Goal: Obtain resource: Download file/media

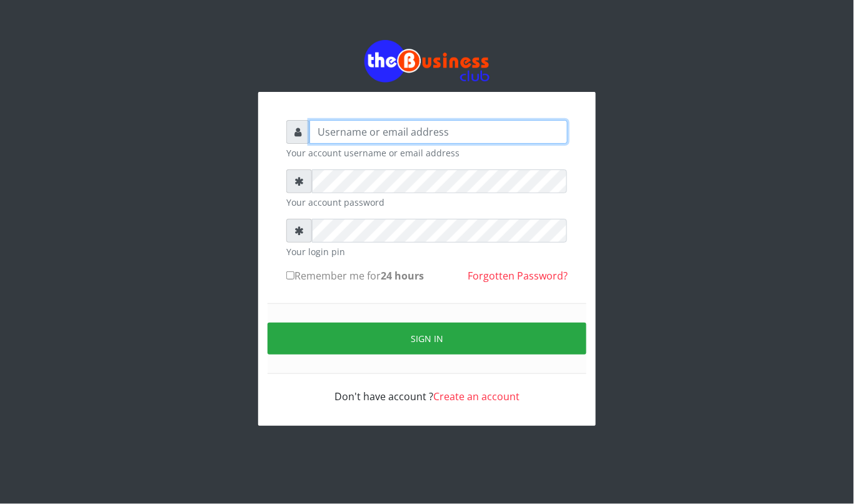
click at [408, 125] on input "text" at bounding box center [438, 132] width 258 height 24
type input "kennyclassy"
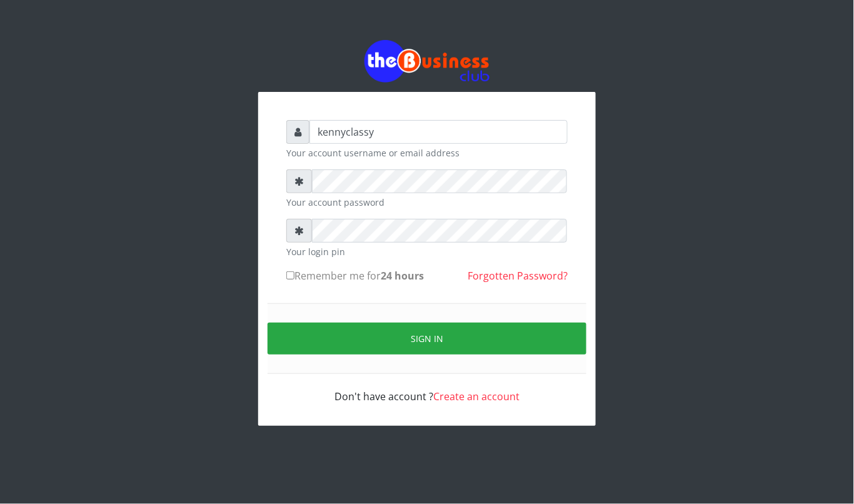
click at [6, 313] on div "kennyclassy Your account username or email address Your account password Your l…" at bounding box center [427, 233] width 854 height 466
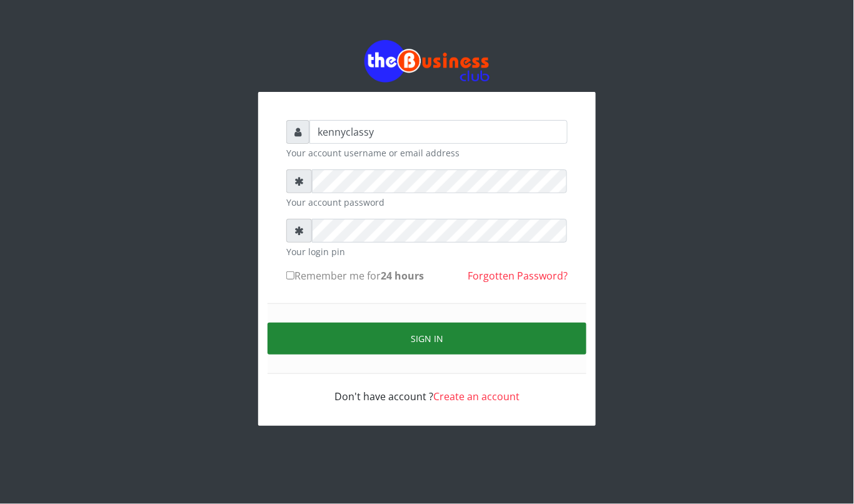
click at [364, 336] on button "Sign in" at bounding box center [427, 339] width 319 height 32
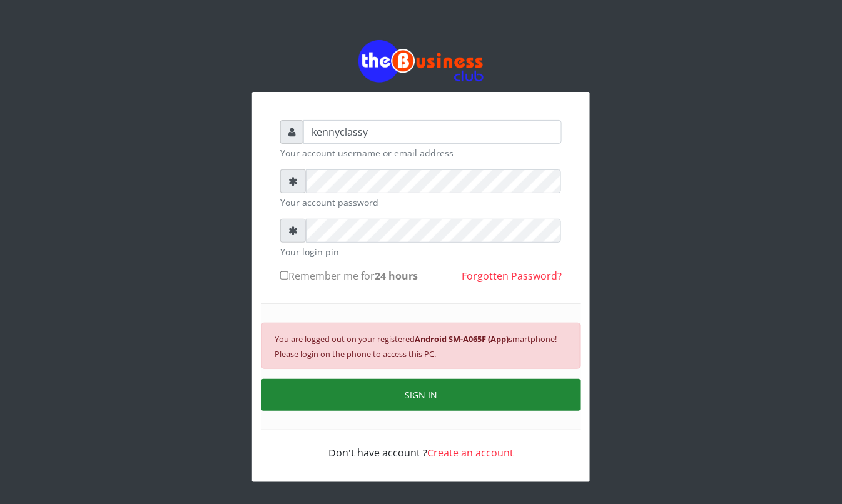
click at [373, 403] on button "SIGN IN" at bounding box center [420, 395] width 319 height 32
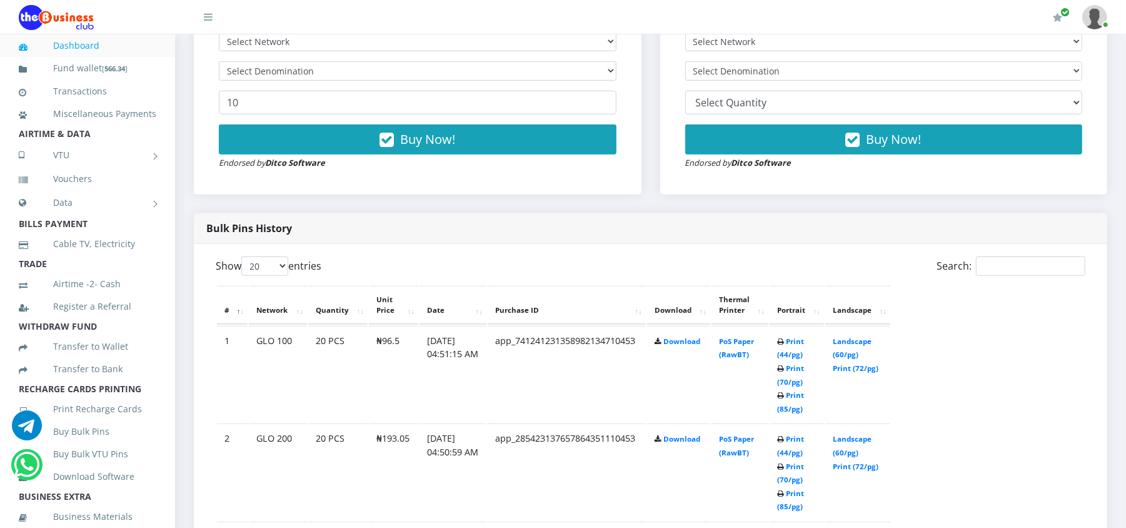
scroll to position [500, 0]
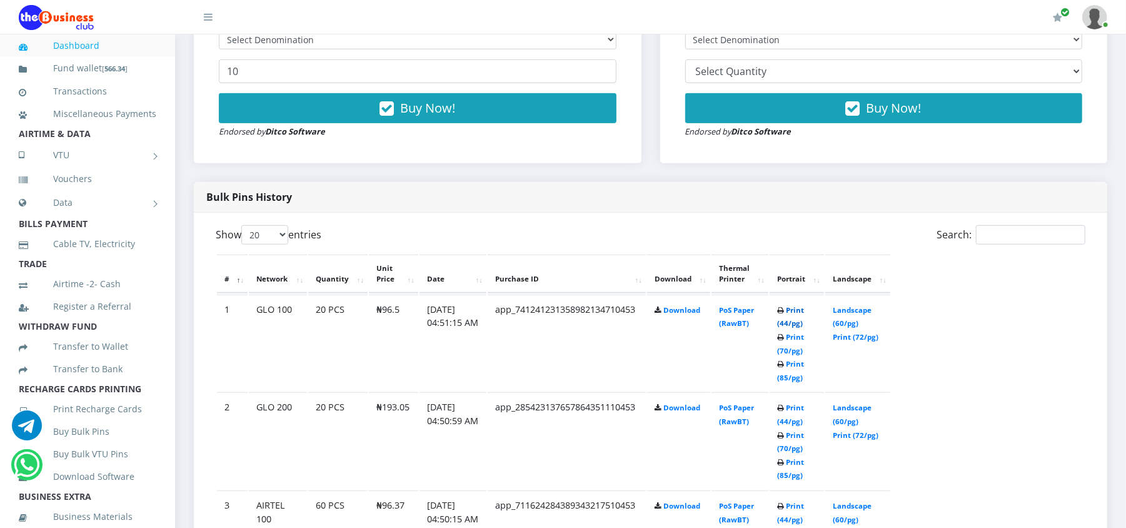
click at [784, 308] on link "Print (44/pg)" at bounding box center [790, 316] width 27 height 23
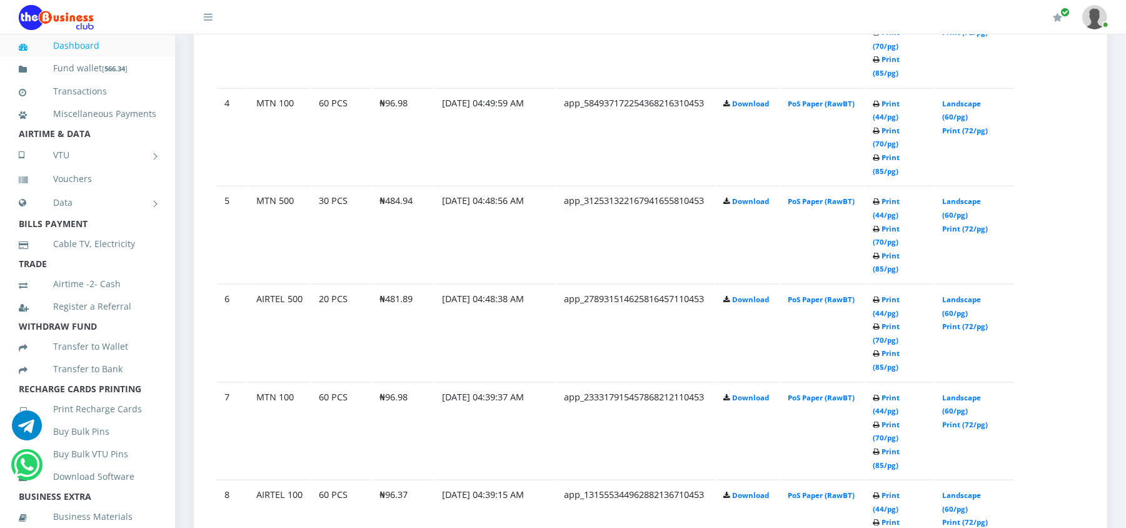
scroll to position [1033, 0]
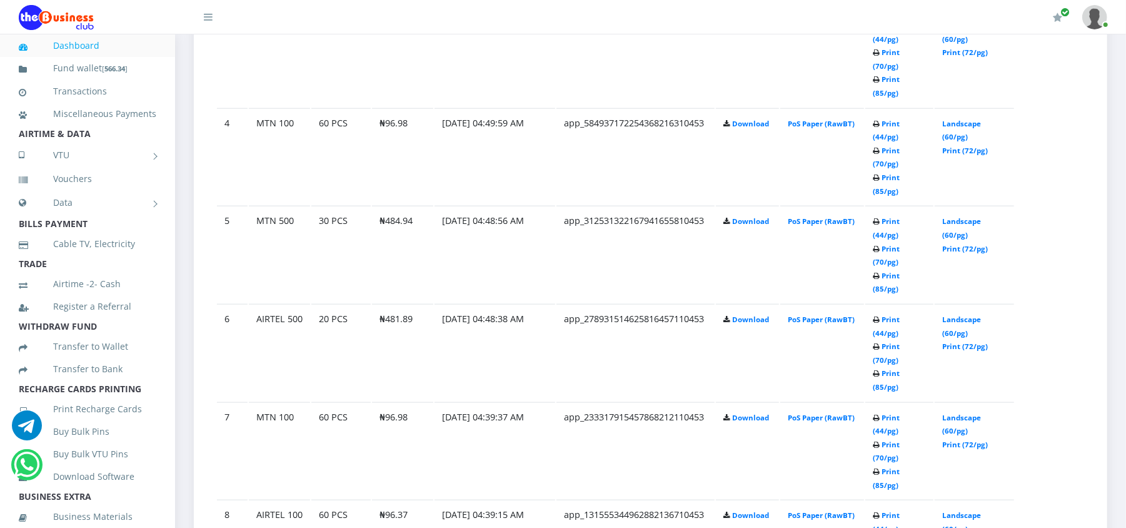
scroll to position [1033, 0]
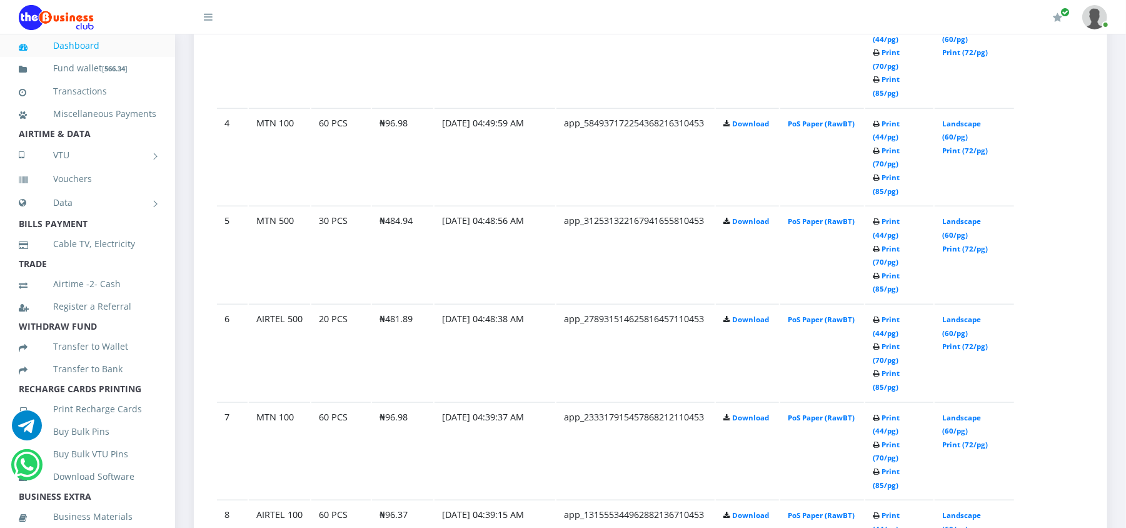
scroll to position [1033, 0]
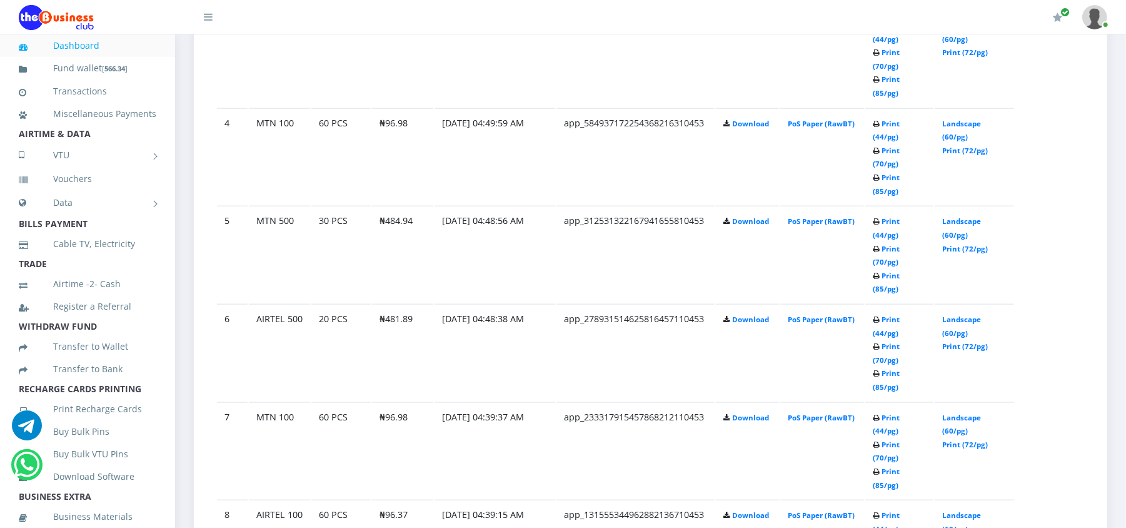
scroll to position [1033, 0]
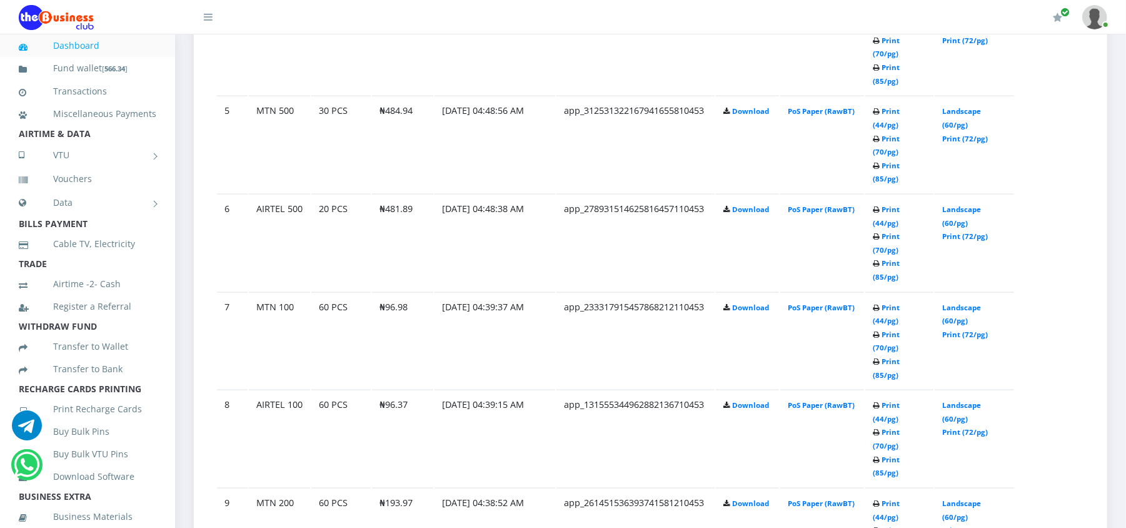
scroll to position [1033, 0]
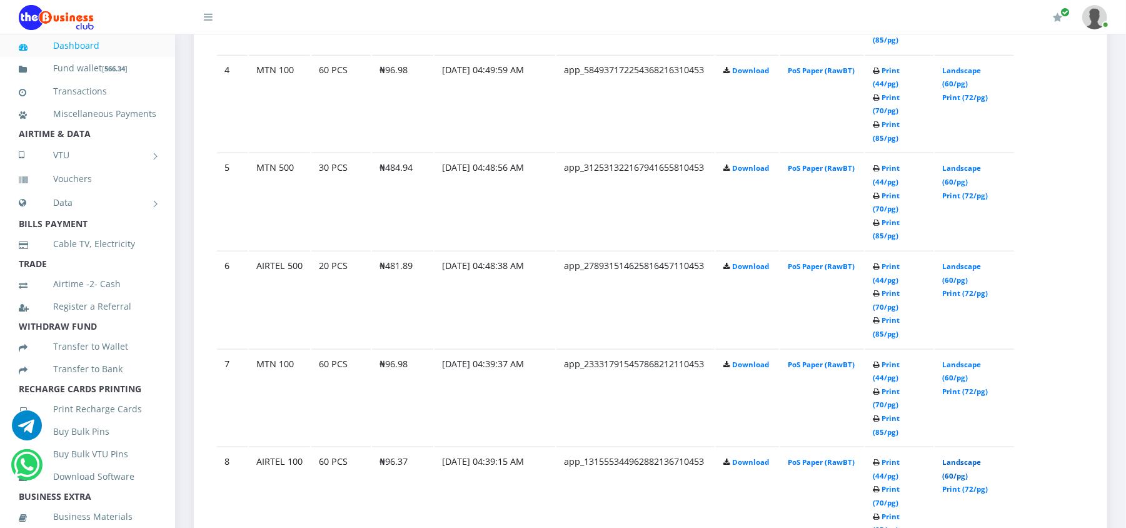
click at [960, 457] on link "Landscape (60/pg)" at bounding box center [961, 468] width 39 height 23
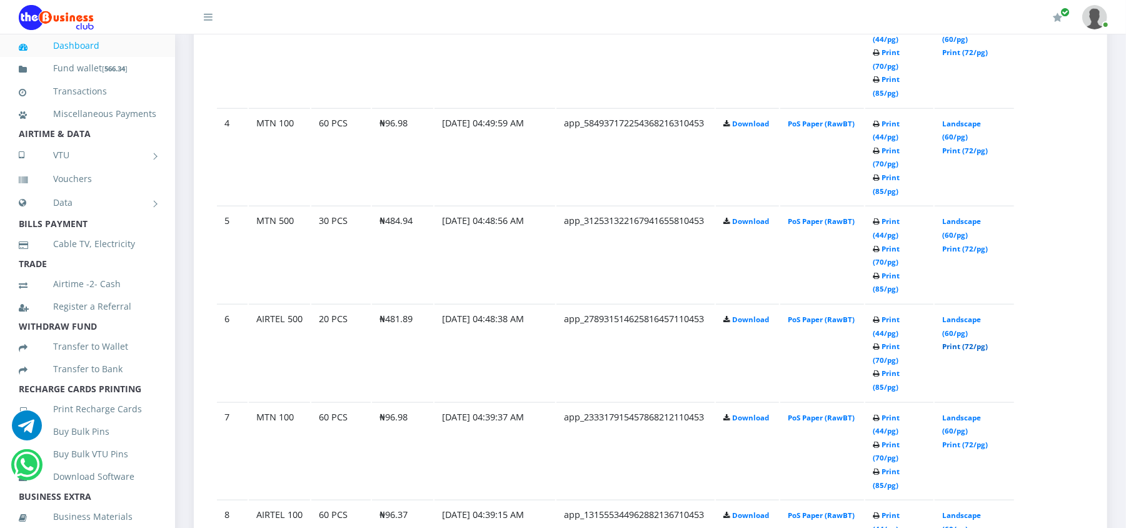
scroll to position [1033, 0]
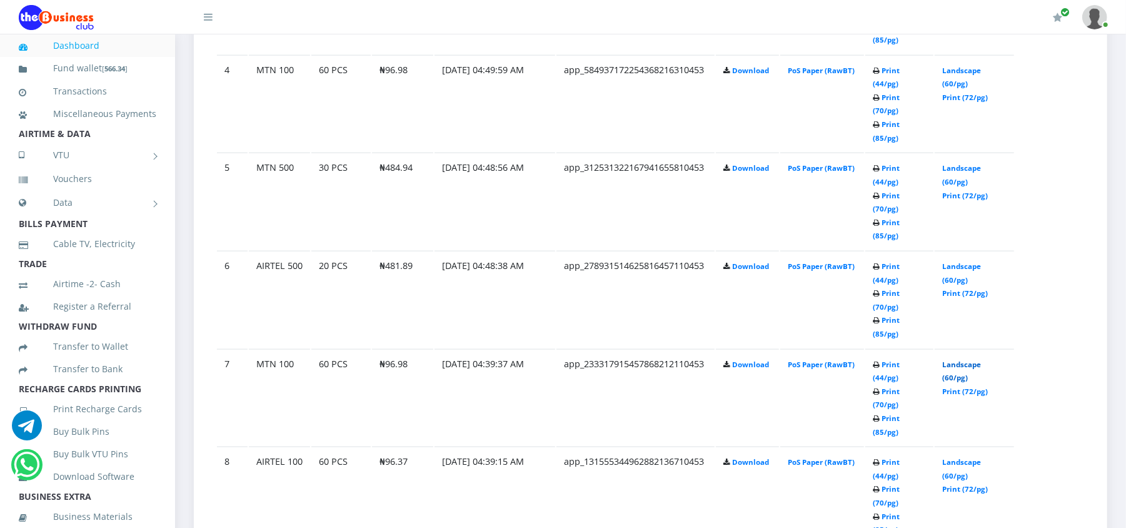
click at [951, 359] on link "Landscape (60/pg)" at bounding box center [961, 370] width 39 height 23
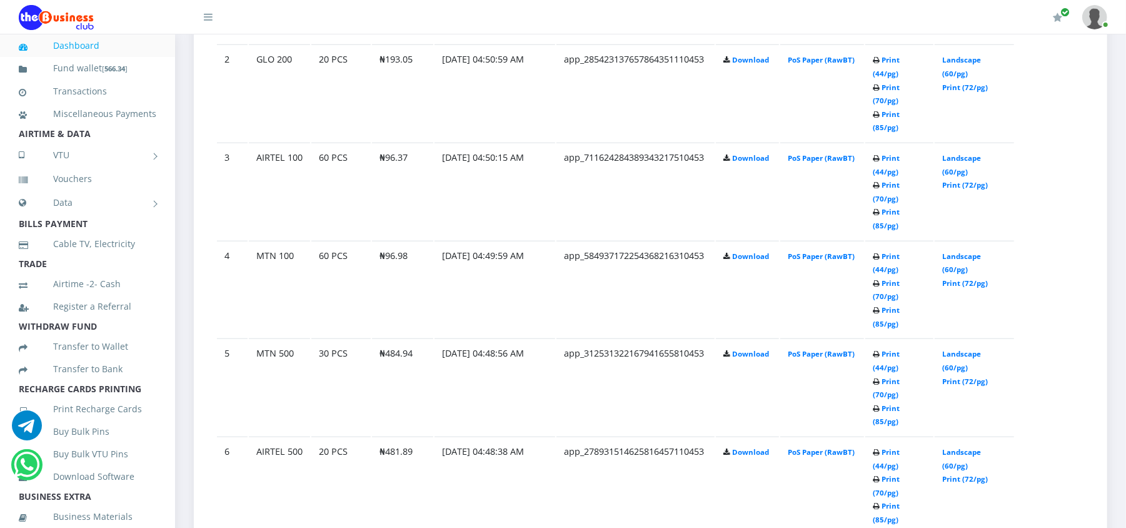
scroll to position [833, 0]
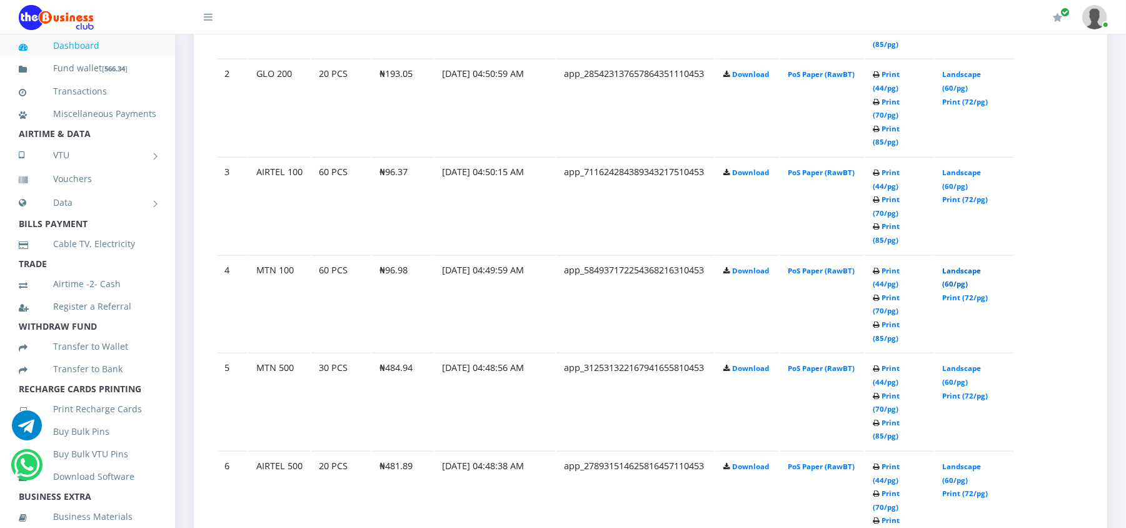
click at [958, 266] on link "Landscape (60/pg)" at bounding box center [961, 277] width 39 height 23
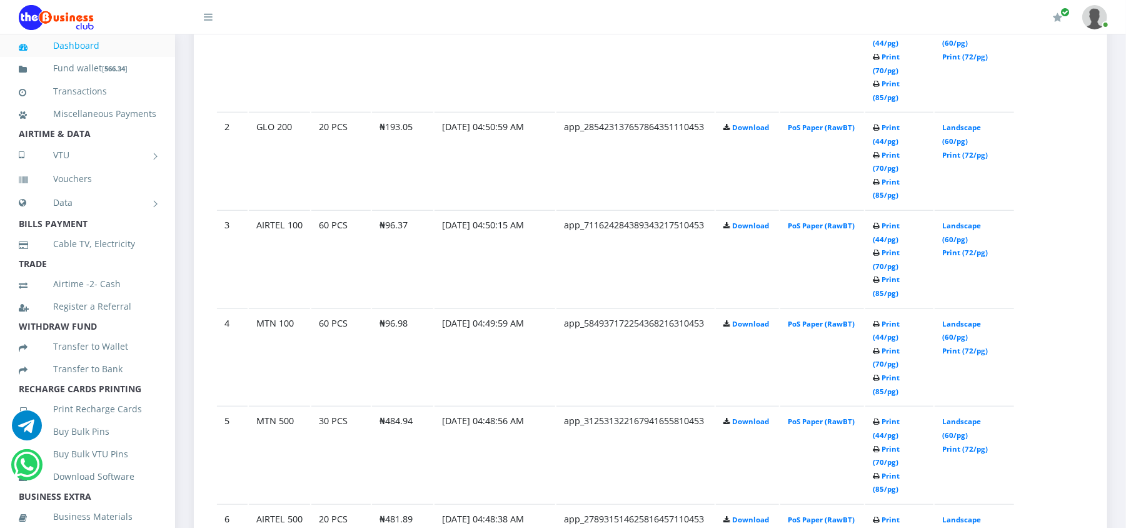
scroll to position [833, 0]
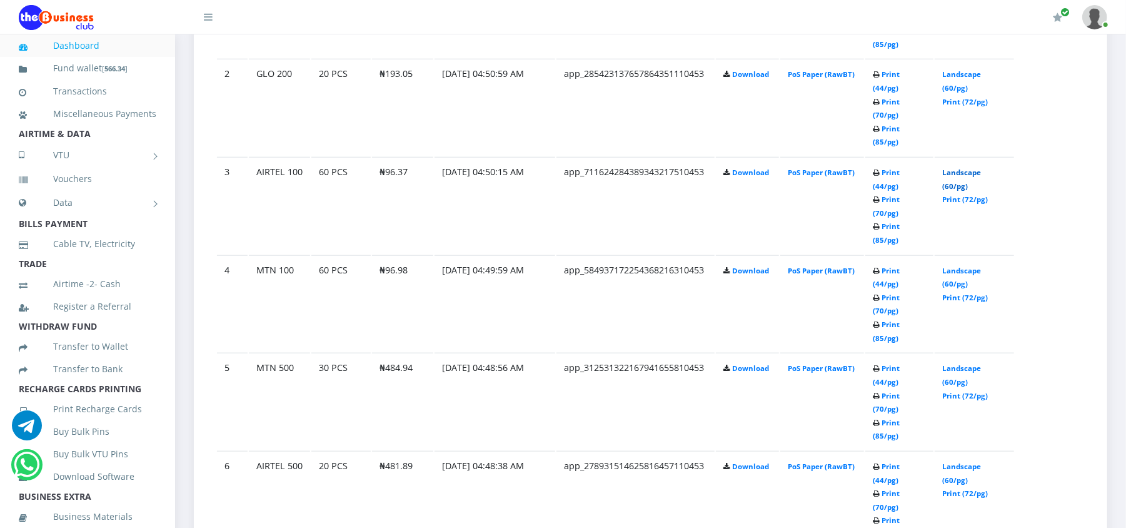
click at [957, 168] on link "Landscape (60/pg)" at bounding box center [961, 179] width 39 height 23
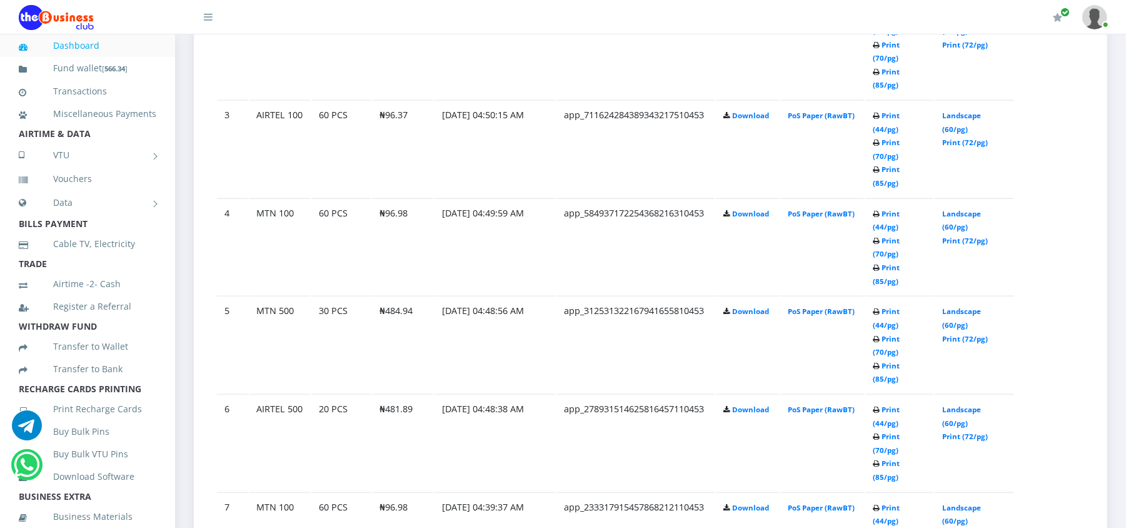
scroll to position [833, 0]
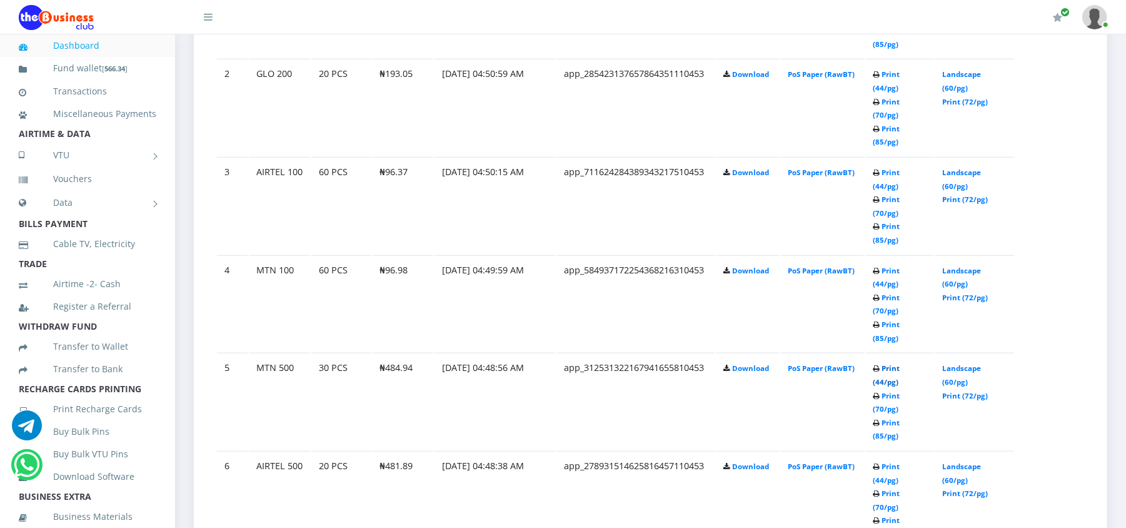
click at [900, 363] on link "Print (44/pg)" at bounding box center [886, 374] width 27 height 23
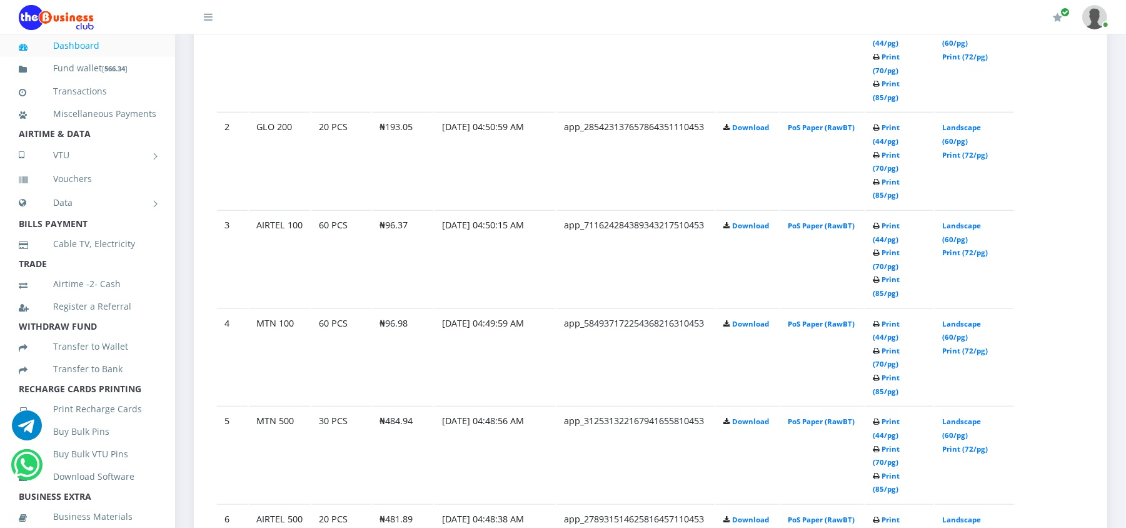
scroll to position [833, 0]
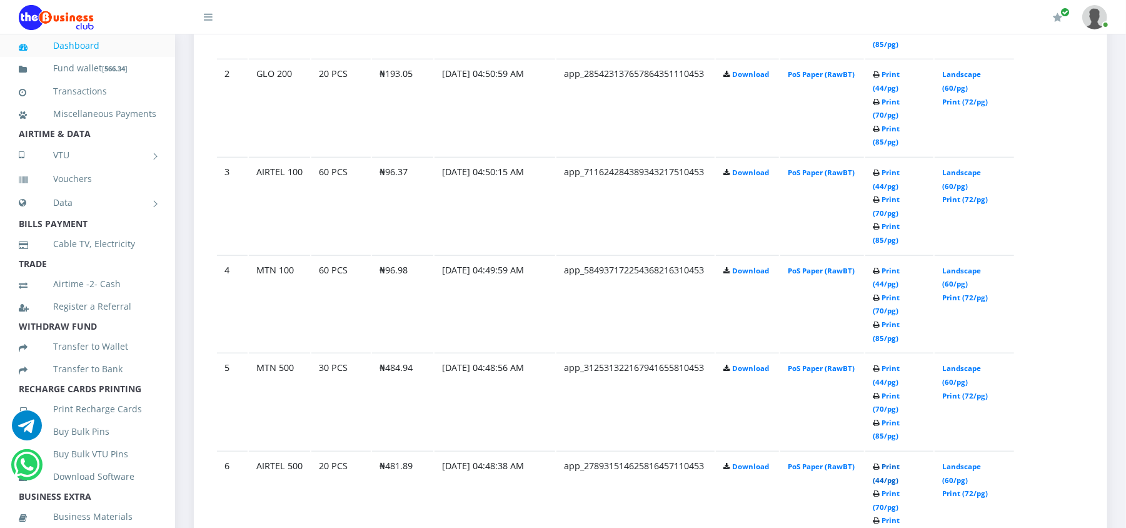
click at [891, 461] on link "Print (44/pg)" at bounding box center [886, 472] width 27 height 23
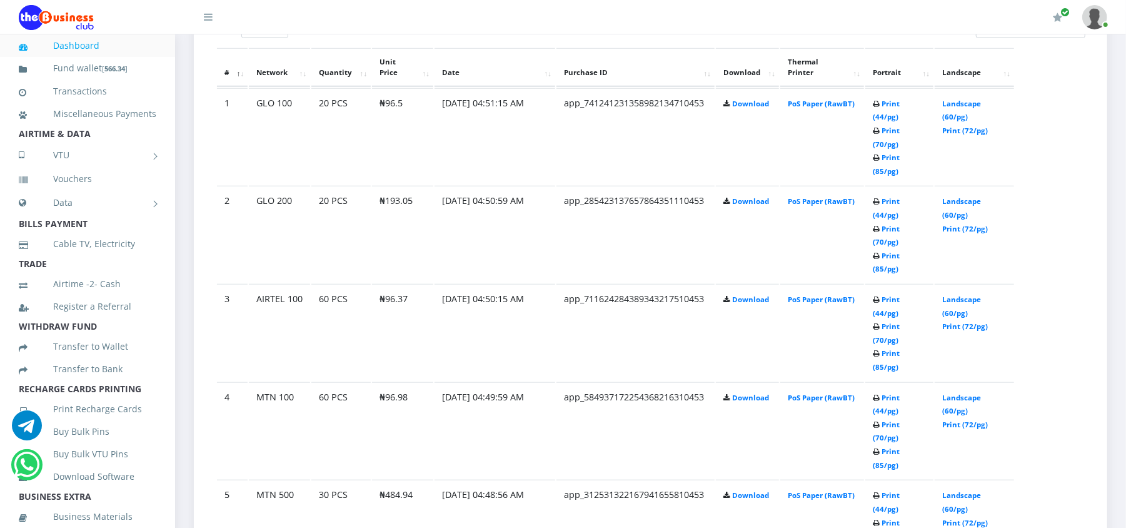
scroll to position [700, 0]
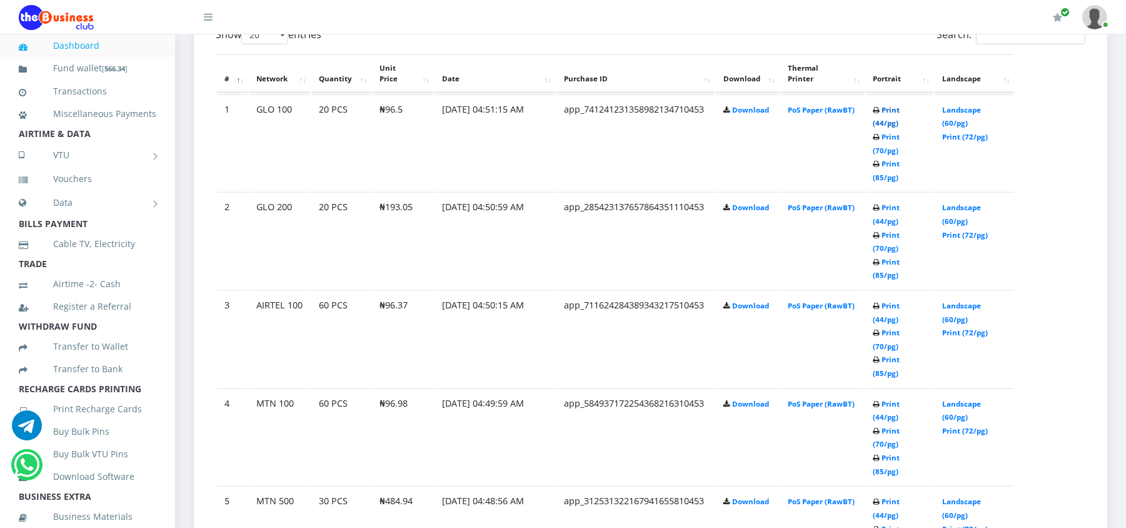
click at [899, 109] on link "Print (44/pg)" at bounding box center [886, 116] width 27 height 23
click at [899, 203] on link "Print (44/pg)" at bounding box center [886, 214] width 27 height 23
